Goal: Task Accomplishment & Management: Manage account settings

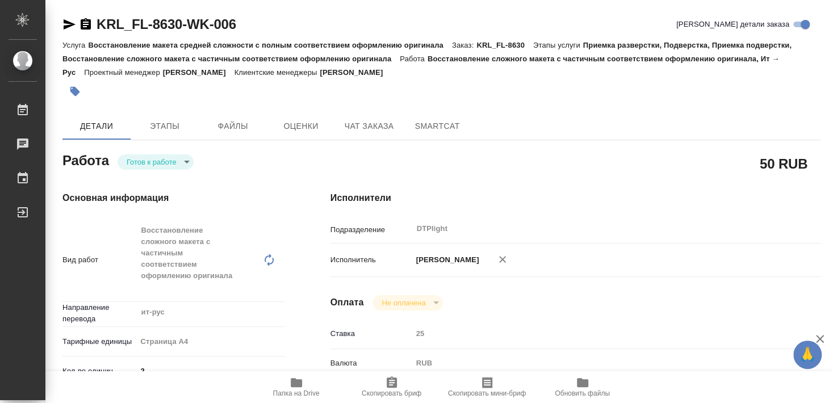
type textarea "x"
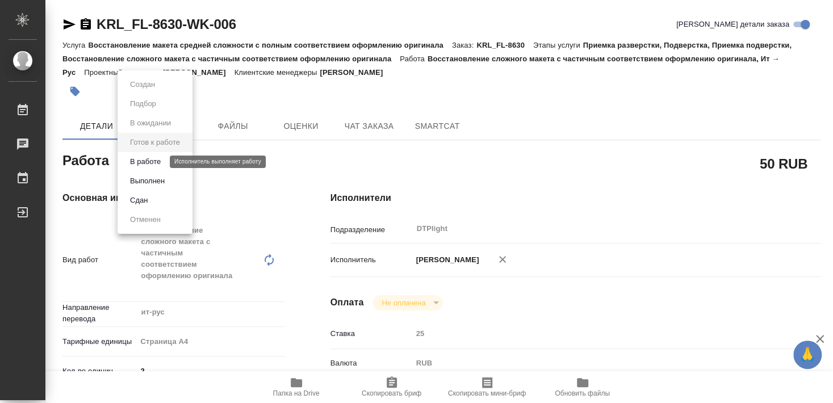
type textarea "x"
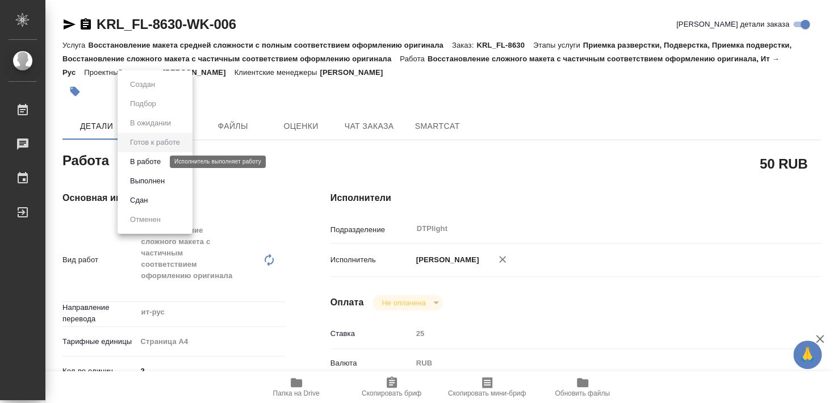
click at [148, 162] on button "В работе" at bounding box center [145, 162] width 37 height 12
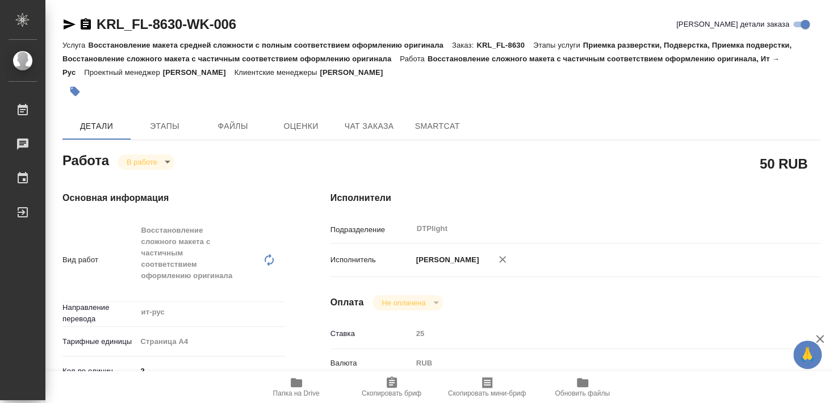
type textarea "x"
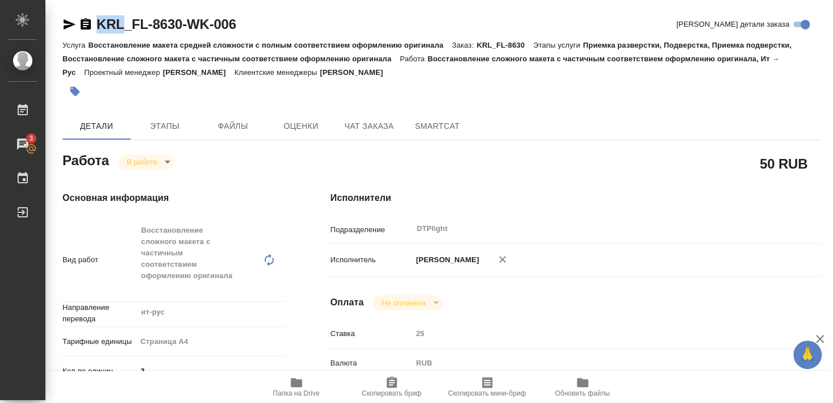
type textarea "x"
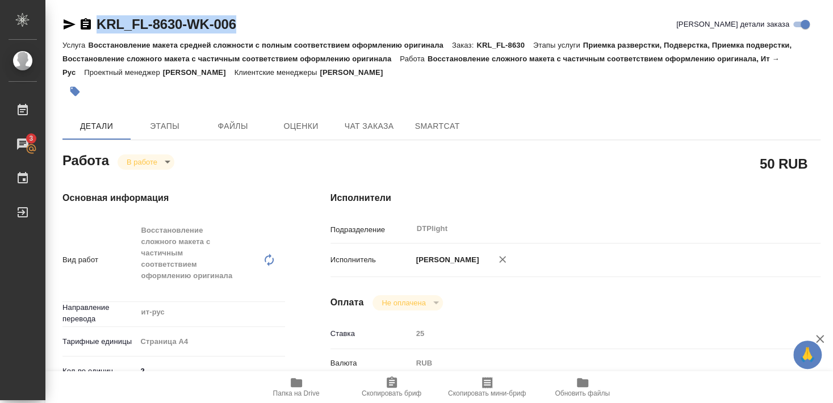
drag, startPoint x: 98, startPoint y: 35, endPoint x: 266, endPoint y: 20, distance: 168.7
click at [266, 20] on div "KRL_FL-8630-WK-006 Кратко детали заказа" at bounding box center [441, 26] width 758 height 23
copy link "KRL_FL-8630-WK-006"
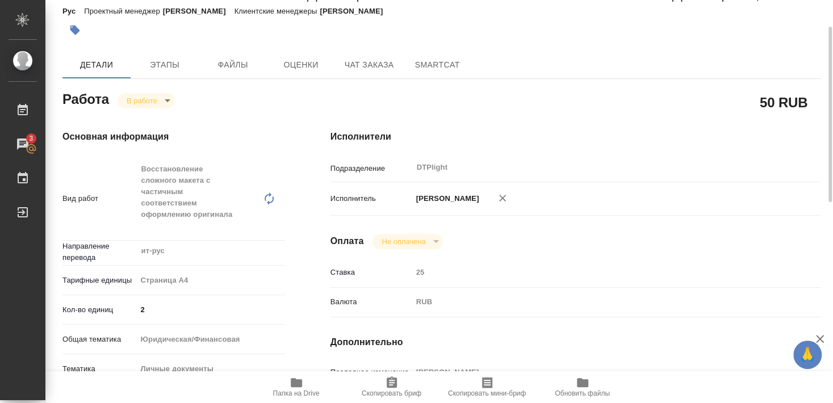
type textarea "x"
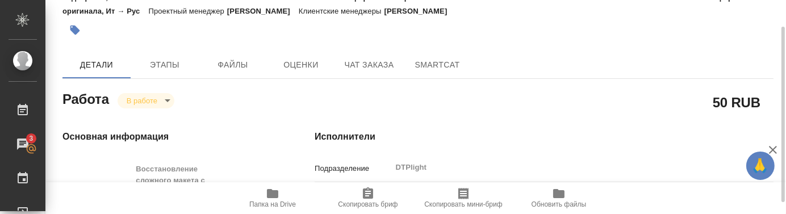
type textarea "x"
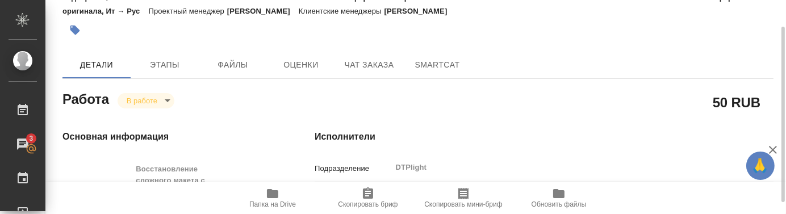
type textarea "x"
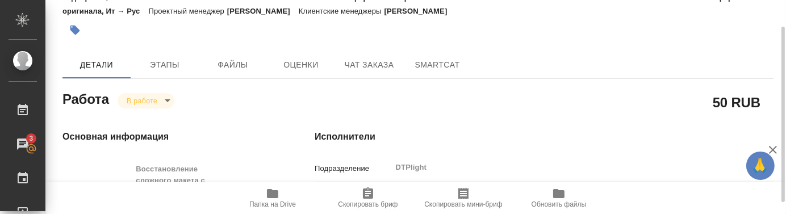
type textarea "x"
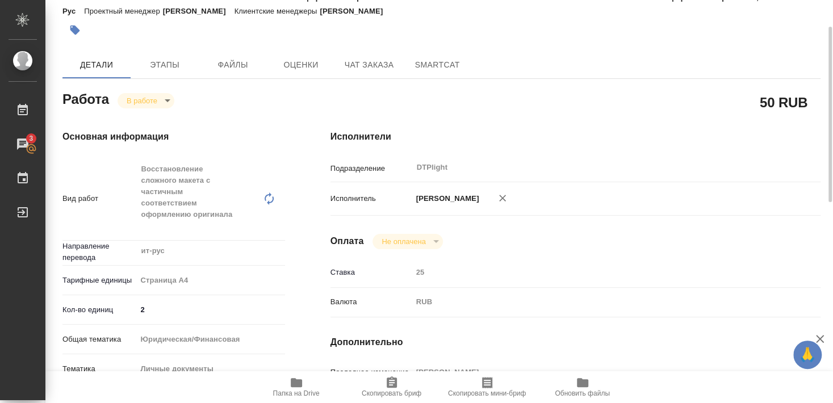
type textarea "x"
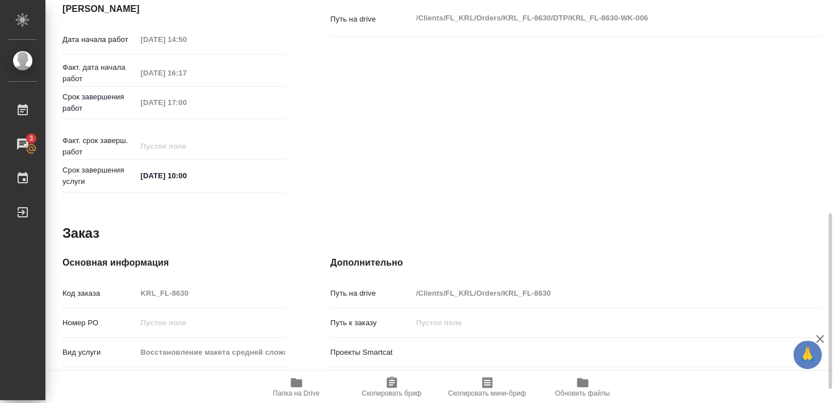
scroll to position [522, 0]
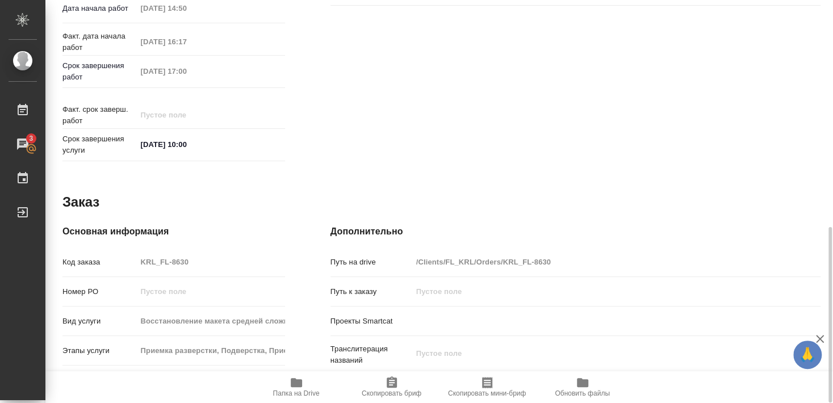
click at [295, 384] on icon "button" at bounding box center [296, 382] width 11 height 9
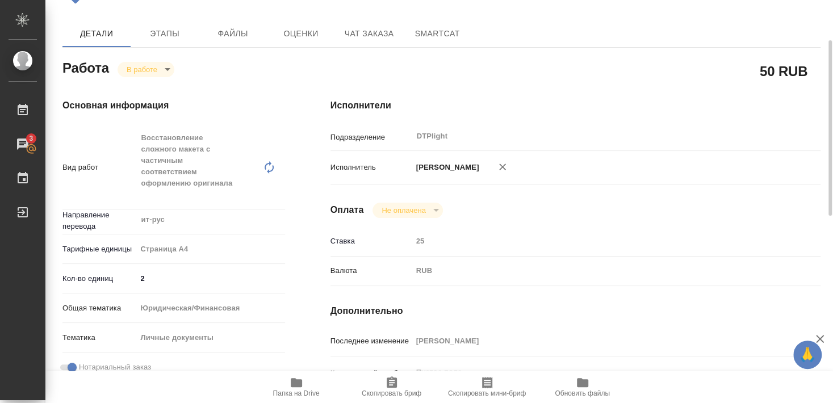
scroll to position [31, 0]
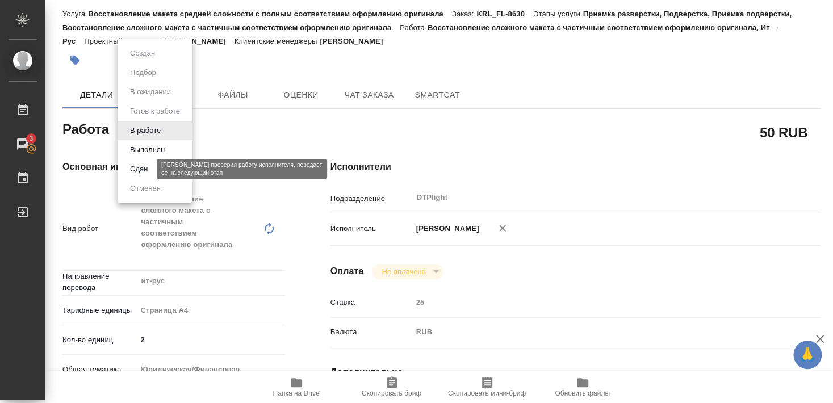
click at [141, 167] on button "Сдан" at bounding box center [139, 169] width 24 height 12
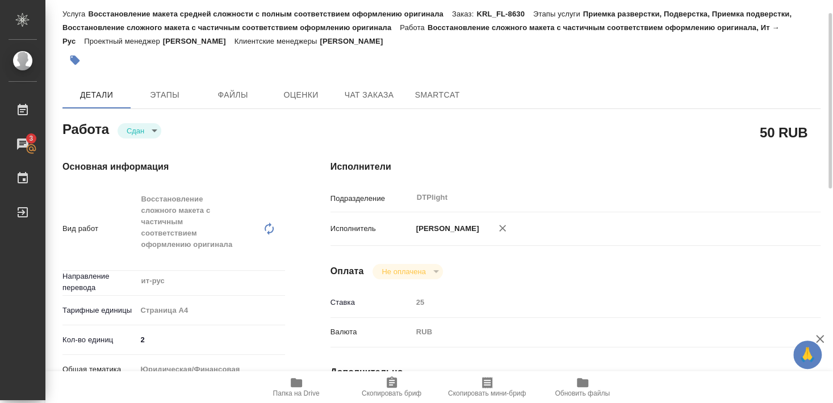
type textarea "x"
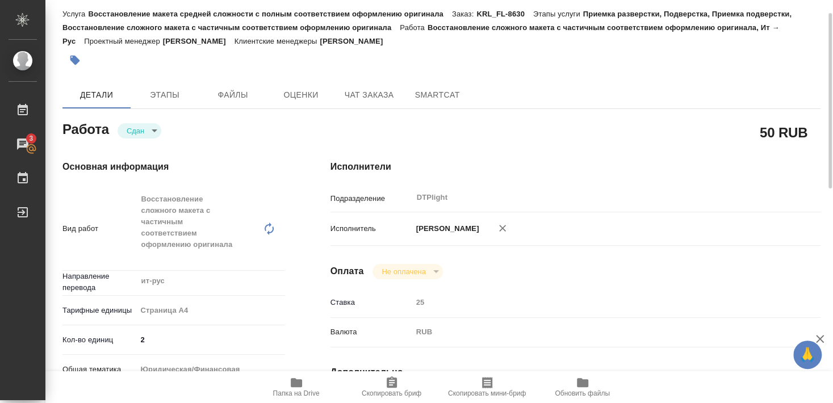
type textarea "x"
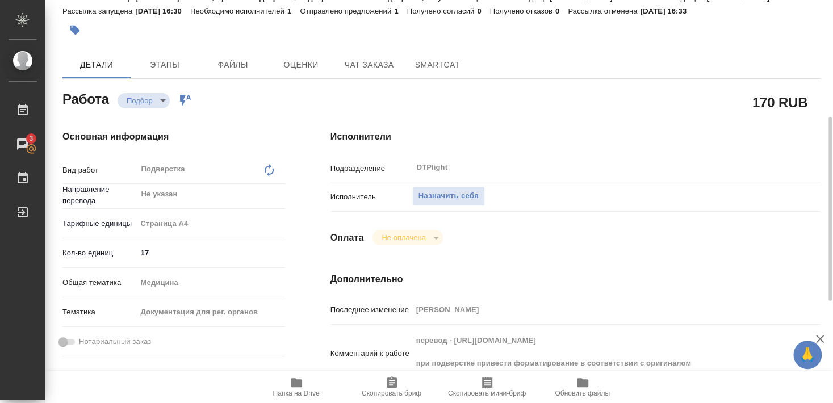
scroll to position [123, 0]
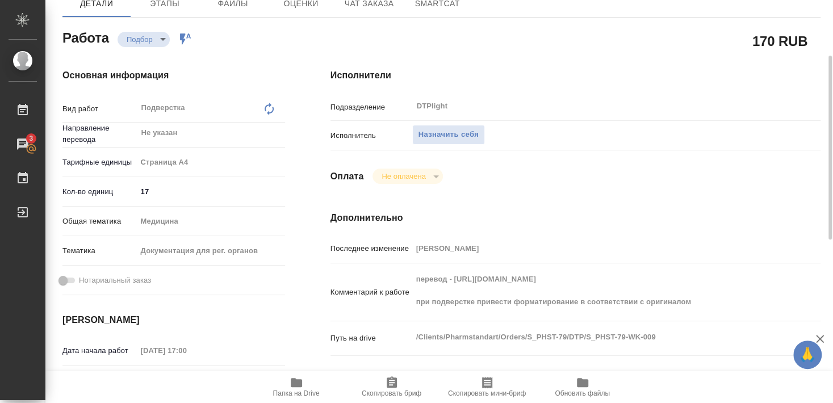
click at [294, 383] on icon "button" at bounding box center [296, 382] width 11 height 9
